Goal: Task Accomplishment & Management: Use online tool/utility

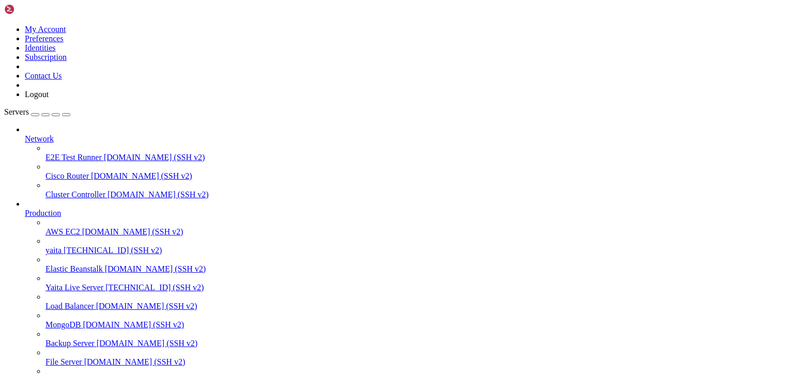
click at [64, 246] on span "[TECHNICAL_ID] (SSH v2)" at bounding box center [113, 250] width 98 height 9
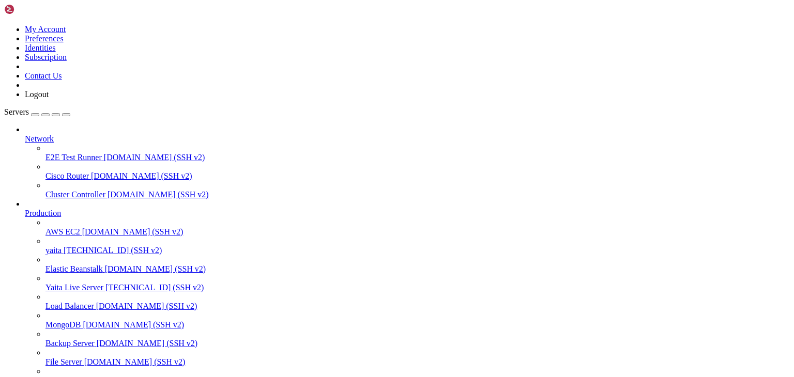
drag, startPoint x: 11, startPoint y: 637, endPoint x: 275, endPoint y: 718, distance: 275.5
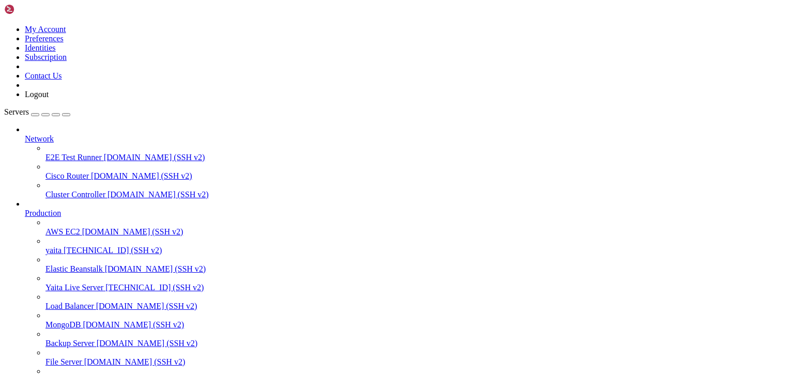
scroll to position [492, 0]
drag, startPoint x: 9, startPoint y: 647, endPoint x: 646, endPoint y: 927, distance: 695.6
drag, startPoint x: 30, startPoint y: 774, endPoint x: 472, endPoint y: 813, distance: 444.0
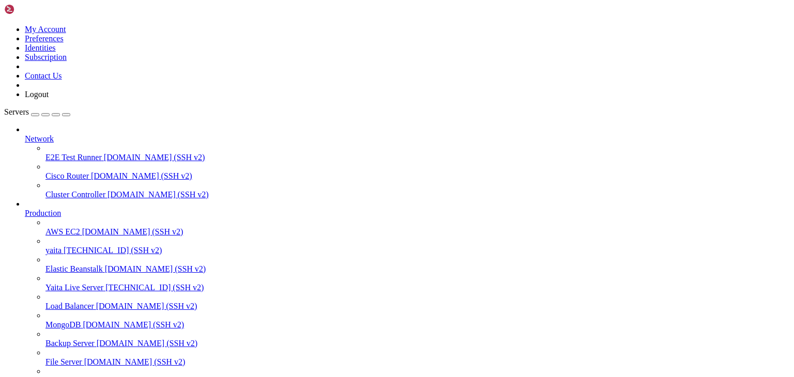
drag, startPoint x: 12, startPoint y: 763, endPoint x: 637, endPoint y: 940, distance: 649.6
